Goal: Information Seeking & Learning: Learn about a topic

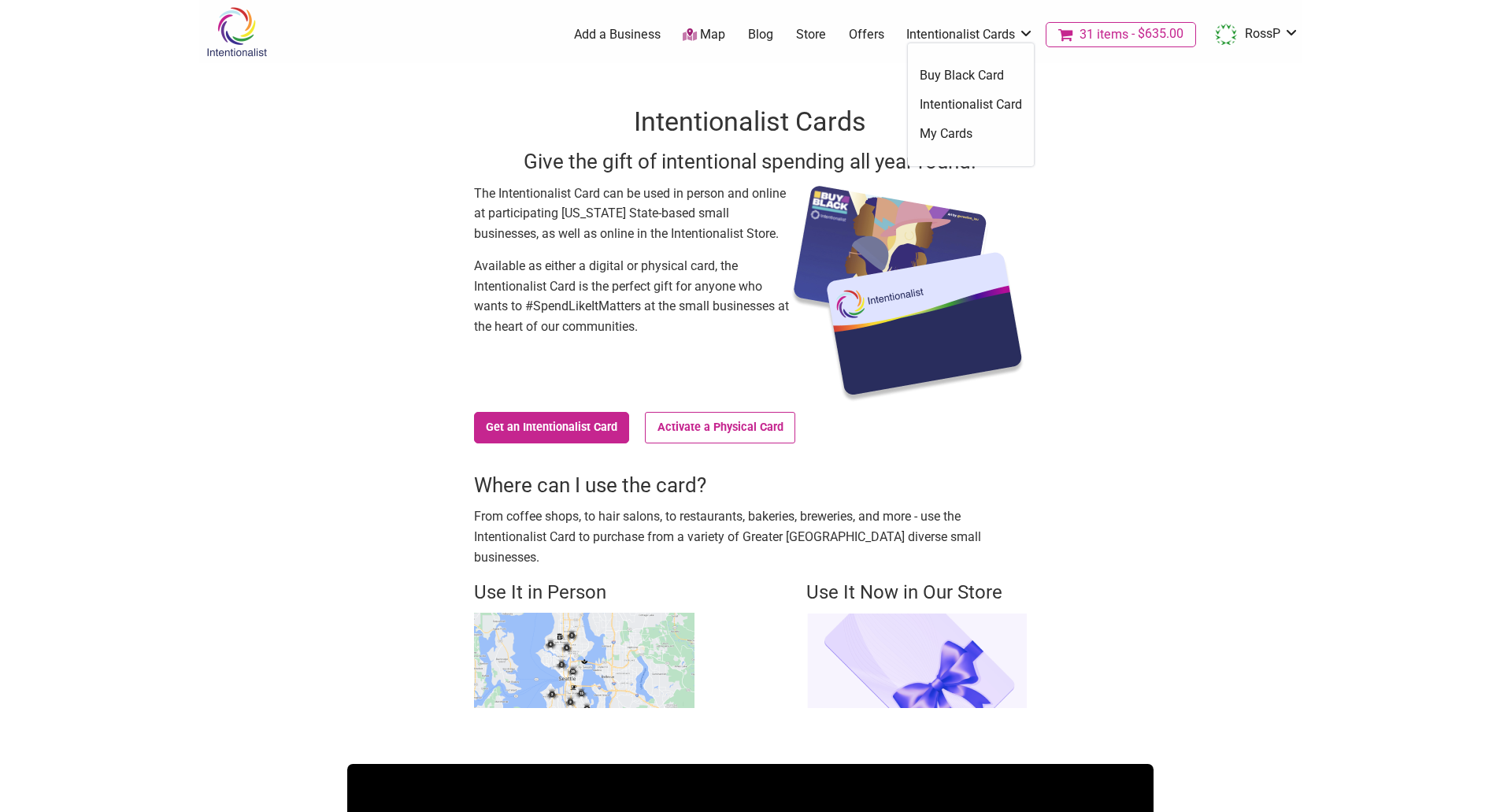
click at [944, 105] on link "Intentionalist Card" at bounding box center [971, 104] width 103 height 18
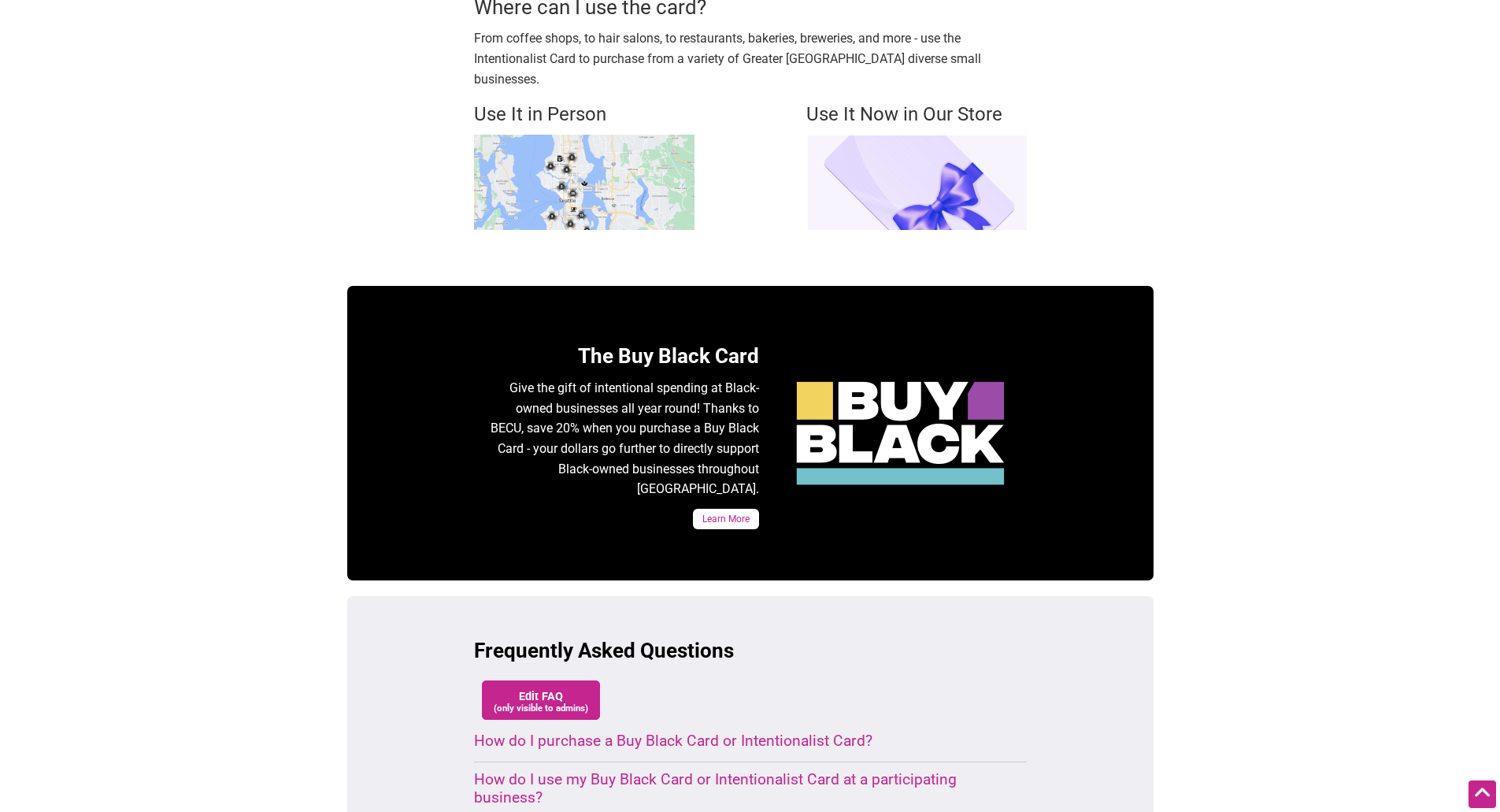
scroll to position [708, 0]
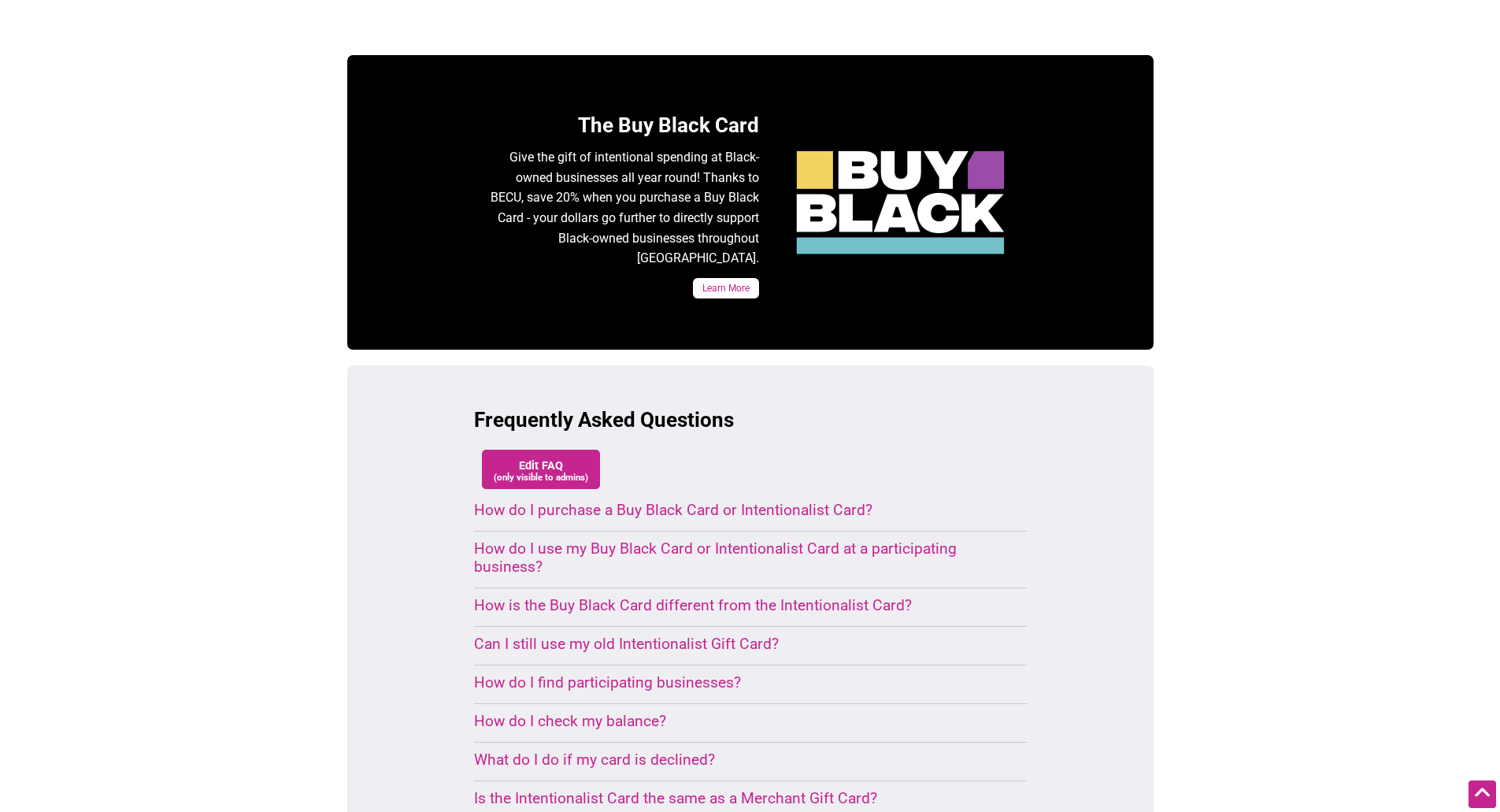
click at [684, 539] on div "How do I use my Buy Black Card or Intentionalist Card at a participating busine…" at bounding box center [731, 557] width 515 height 36
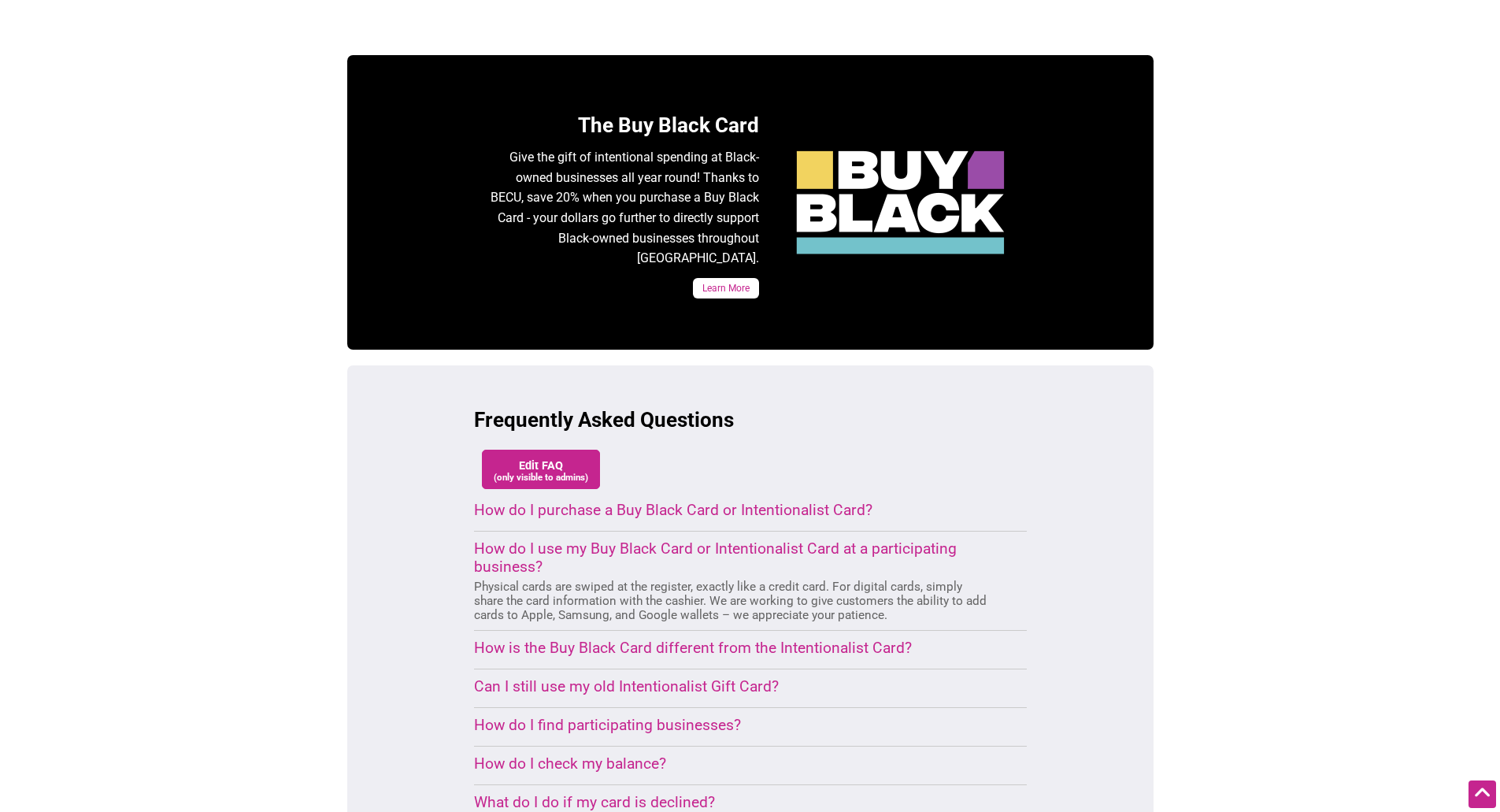
click at [671, 638] on div "How is the Buy Black Card different from the Intentionalist Card?" at bounding box center [731, 647] width 515 height 18
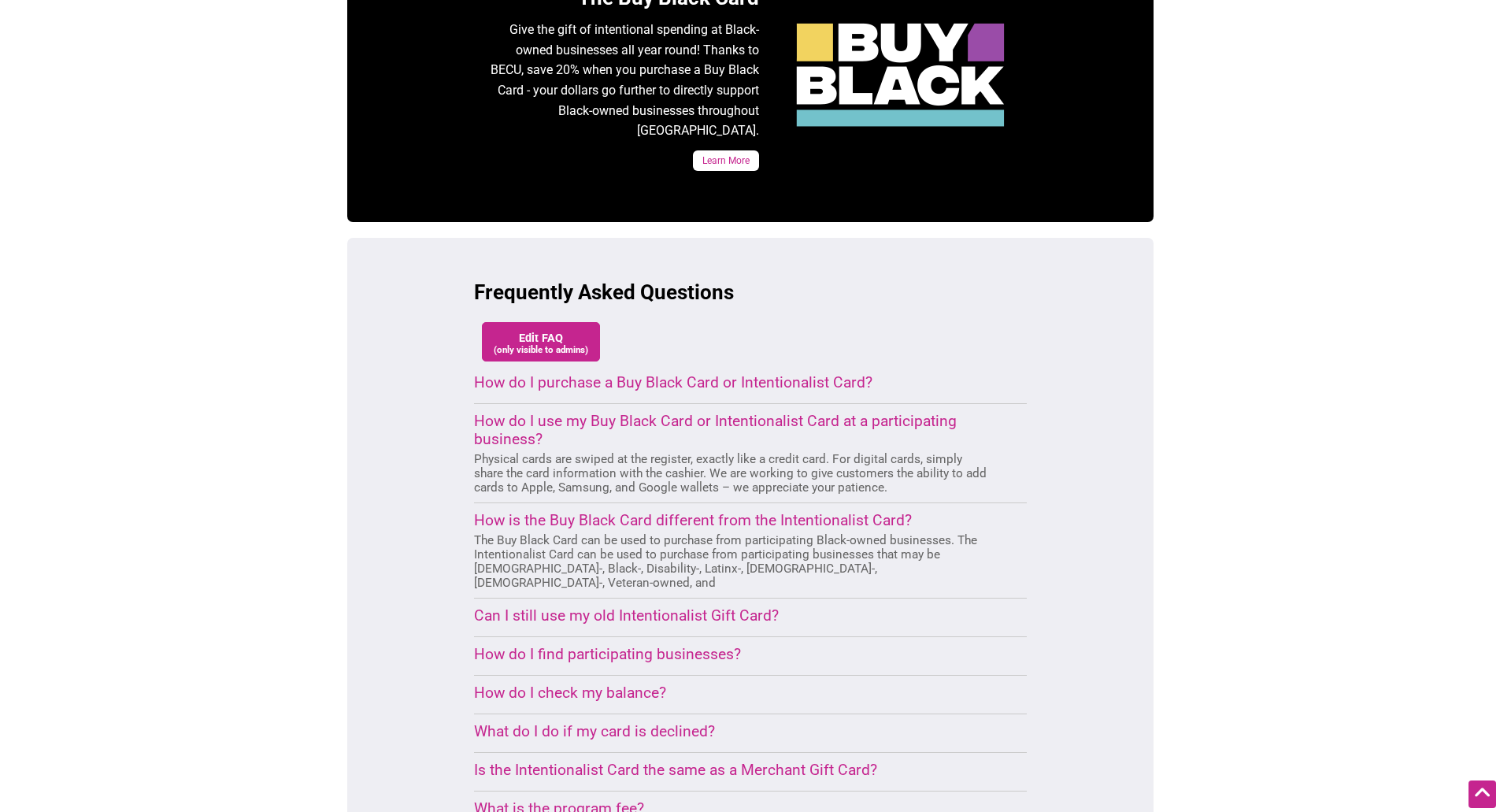
scroll to position [866, 0]
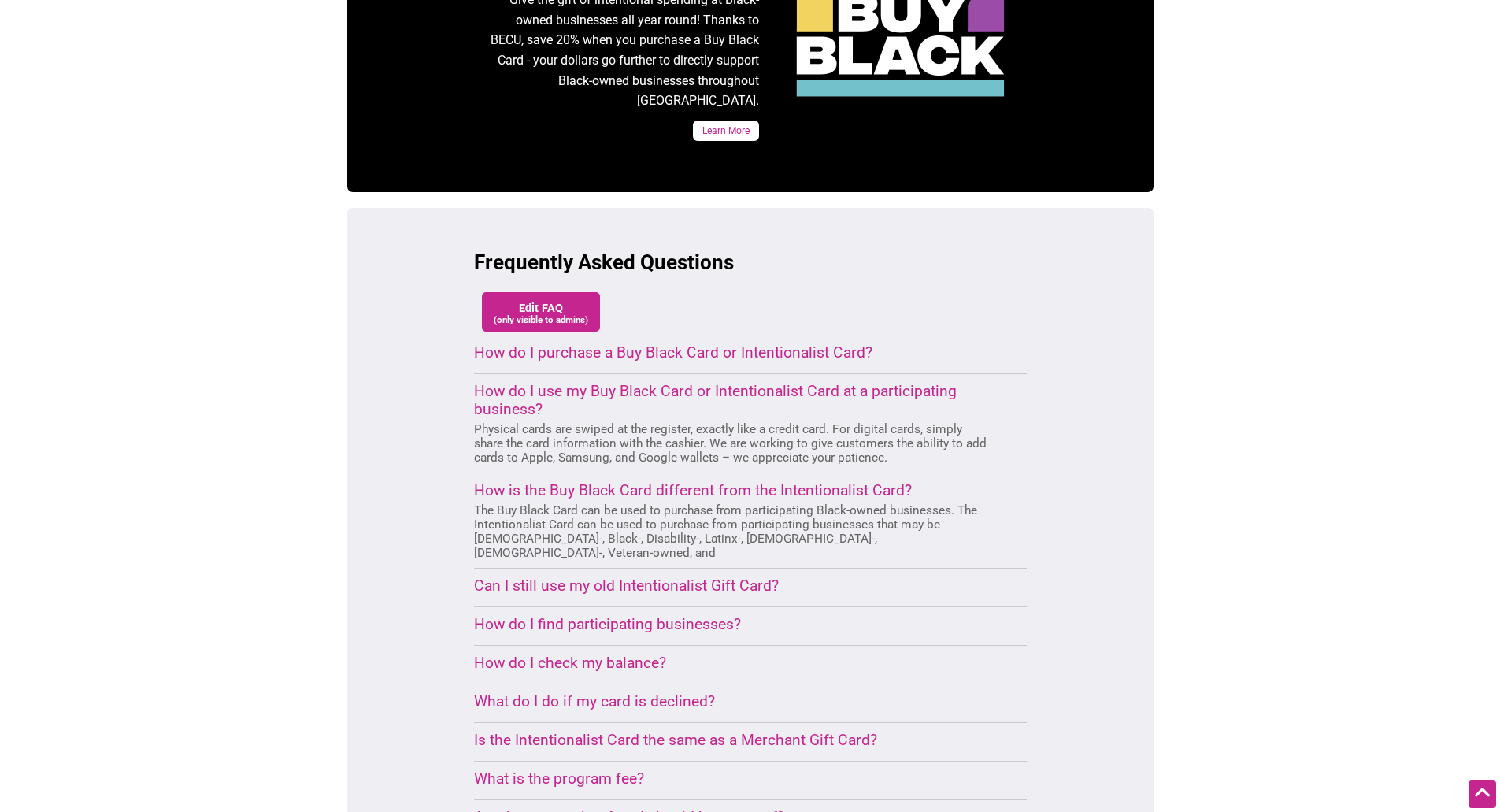
click at [674, 615] on div "How do I find participating businesses?" at bounding box center [731, 624] width 515 height 18
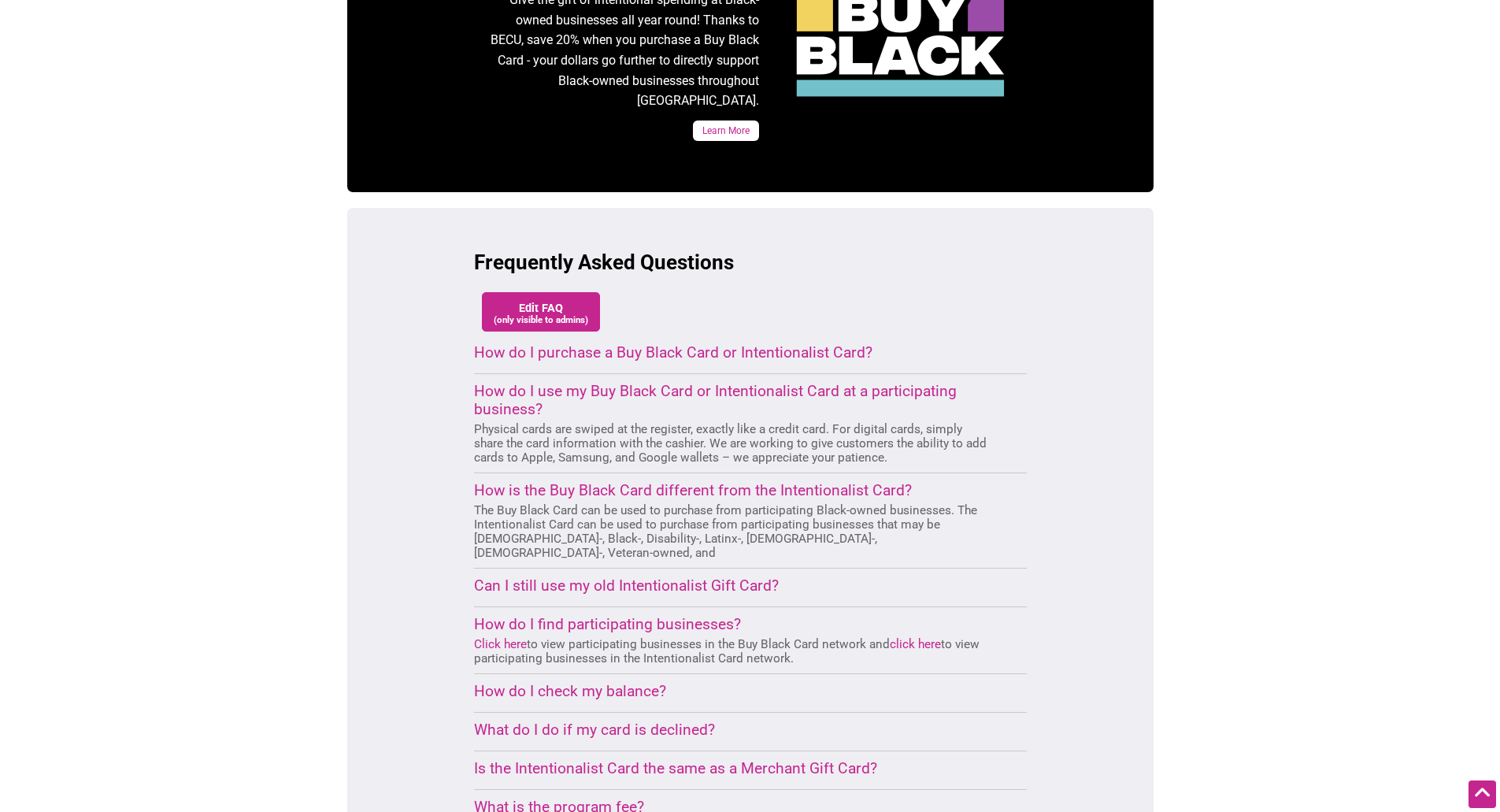
click at [901, 637] on link "click here" at bounding box center [916, 644] width 51 height 14
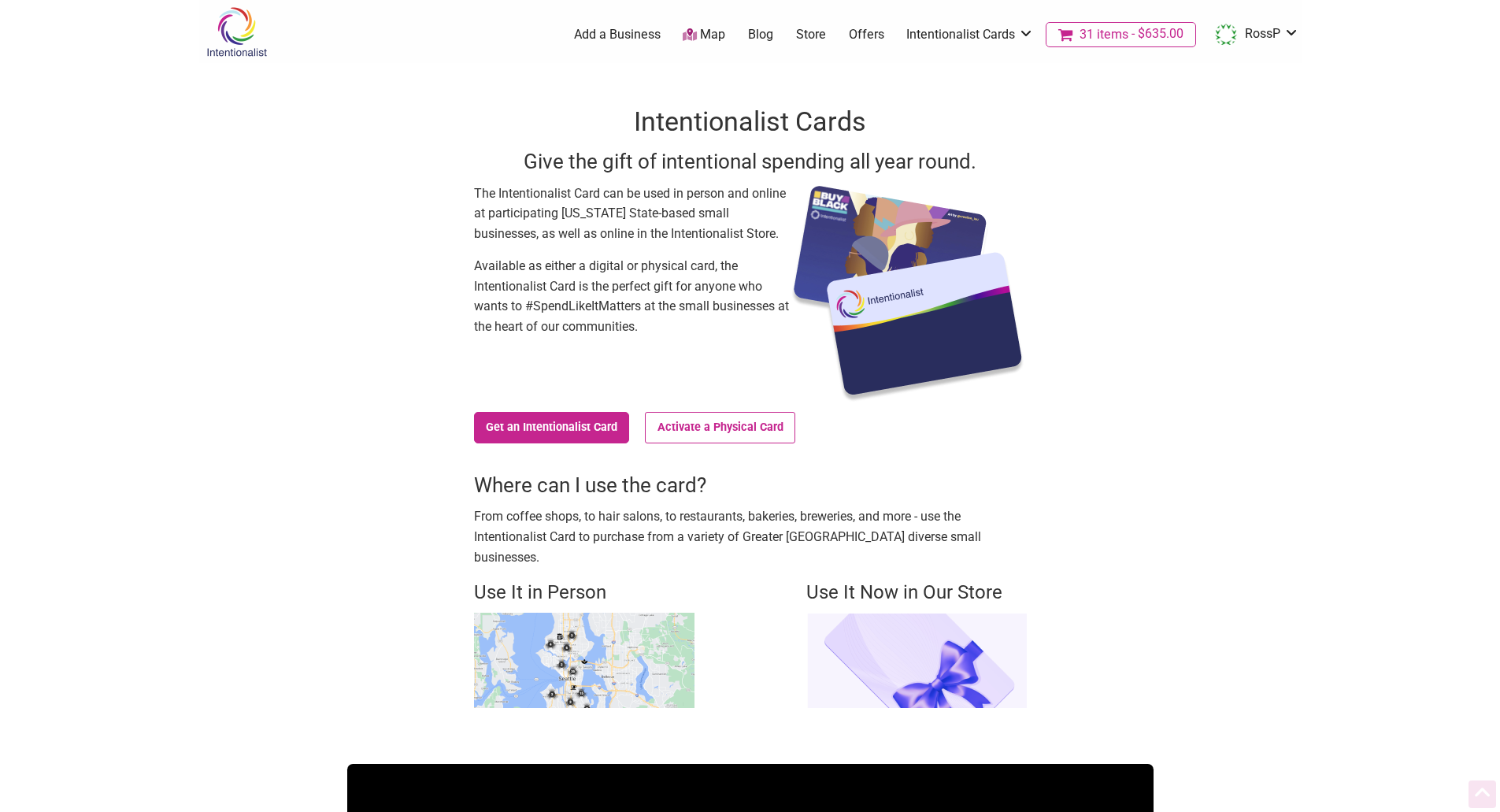
scroll to position [864, 0]
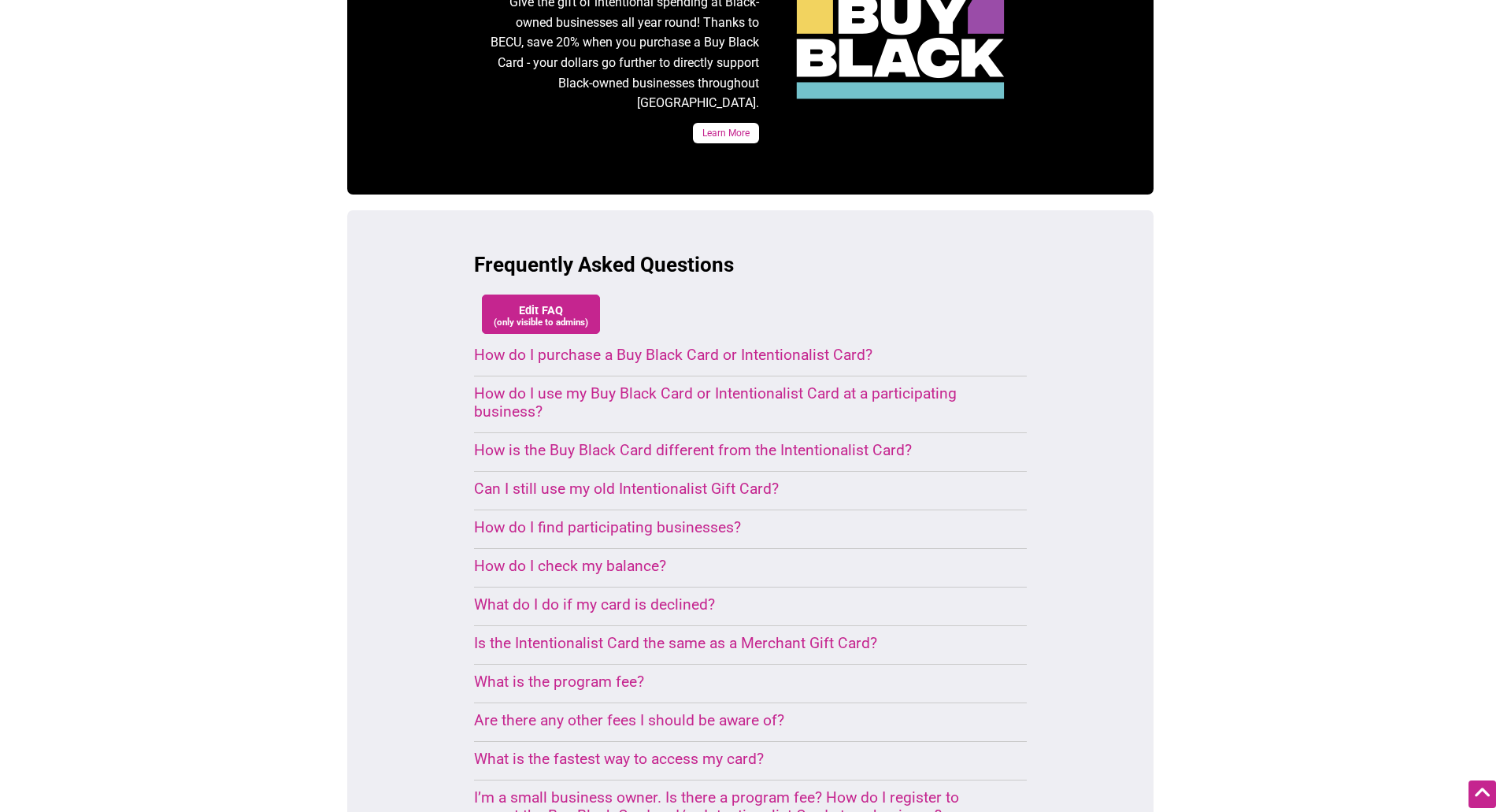
click at [652, 788] on div "I’m a small business owner. Is there a program fee? How do I register to accept…" at bounding box center [731, 806] width 515 height 36
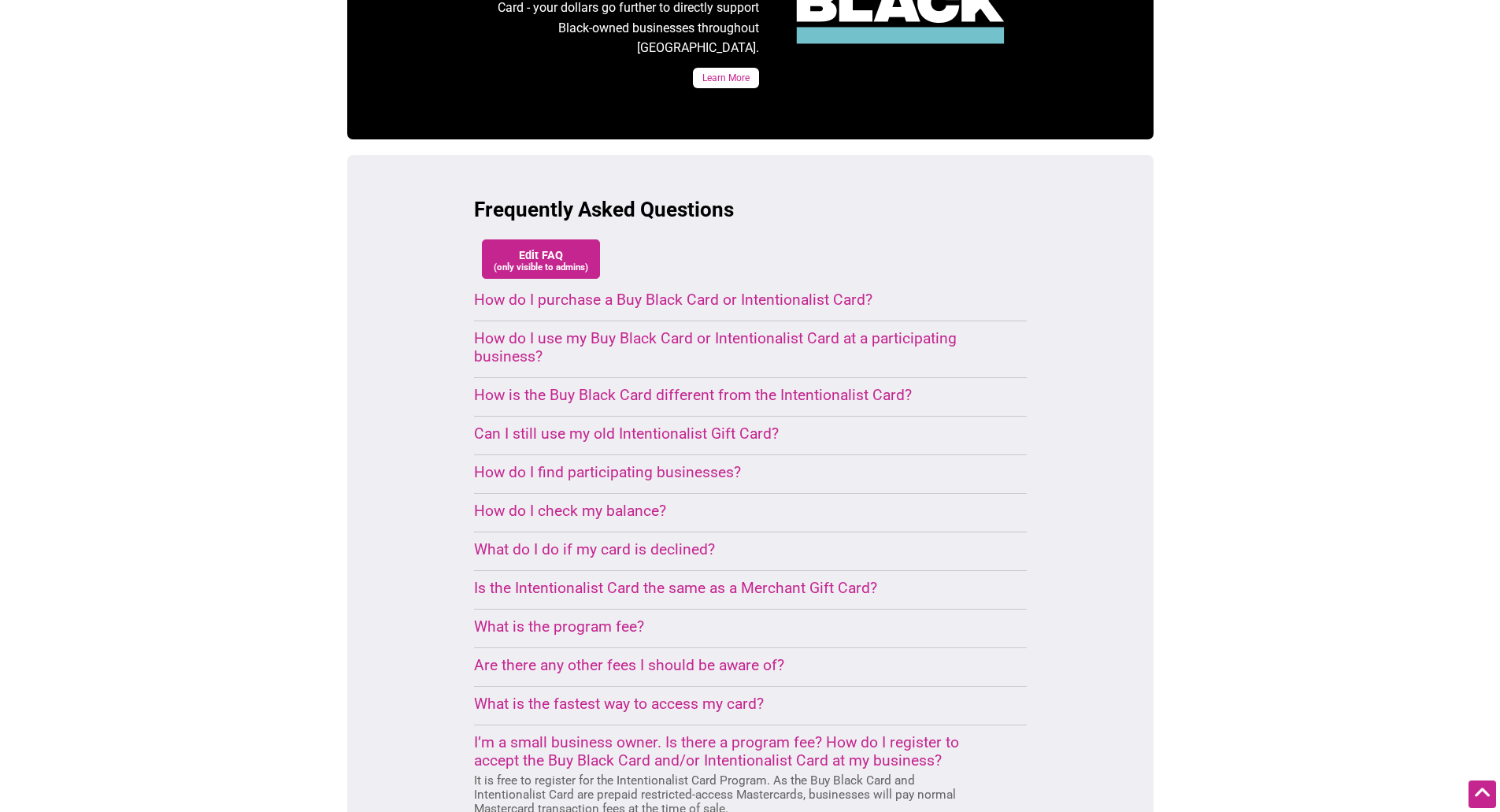
scroll to position [943, 0]
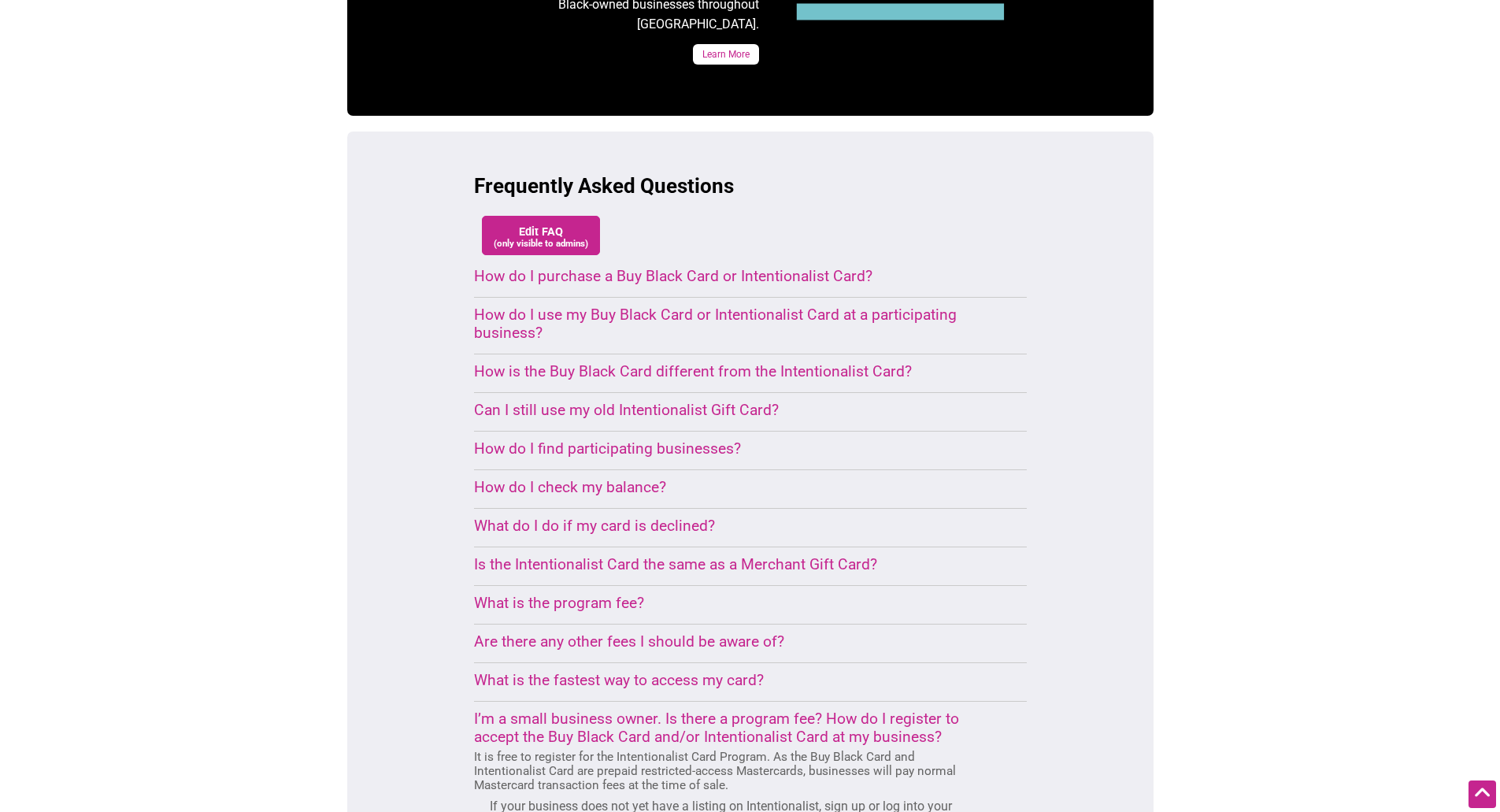
click at [610, 439] on div "How do I find participating businesses?" at bounding box center [731, 448] width 515 height 18
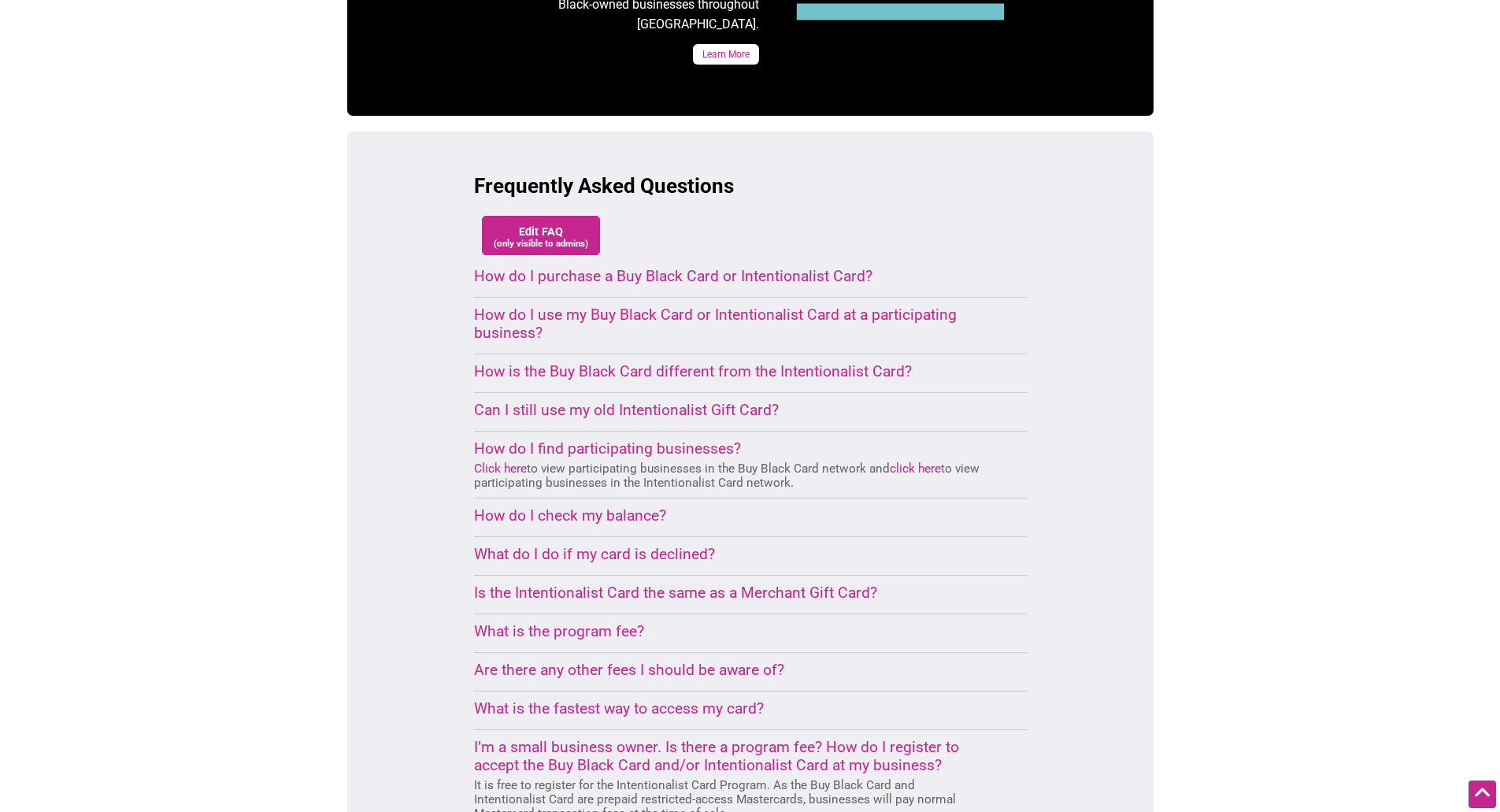
click at [514, 461] on link "Click here" at bounding box center [500, 468] width 53 height 14
